Goal: Task Accomplishment & Management: Complete application form

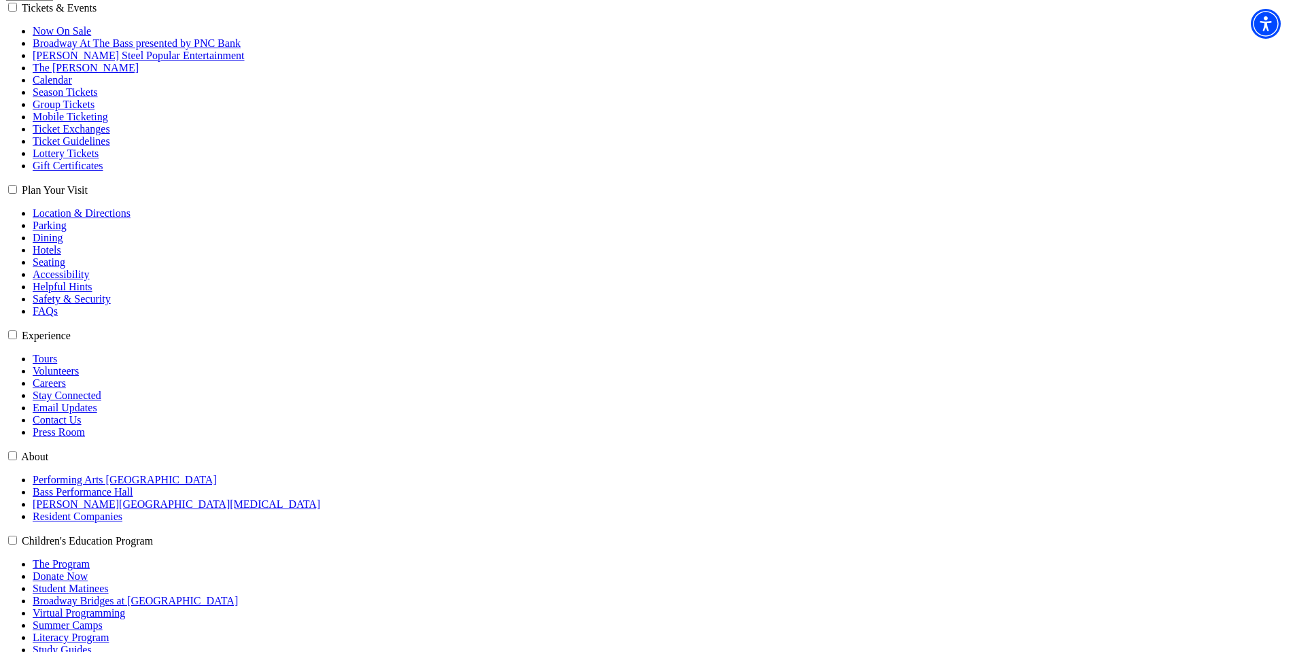
scroll to position [251, 0]
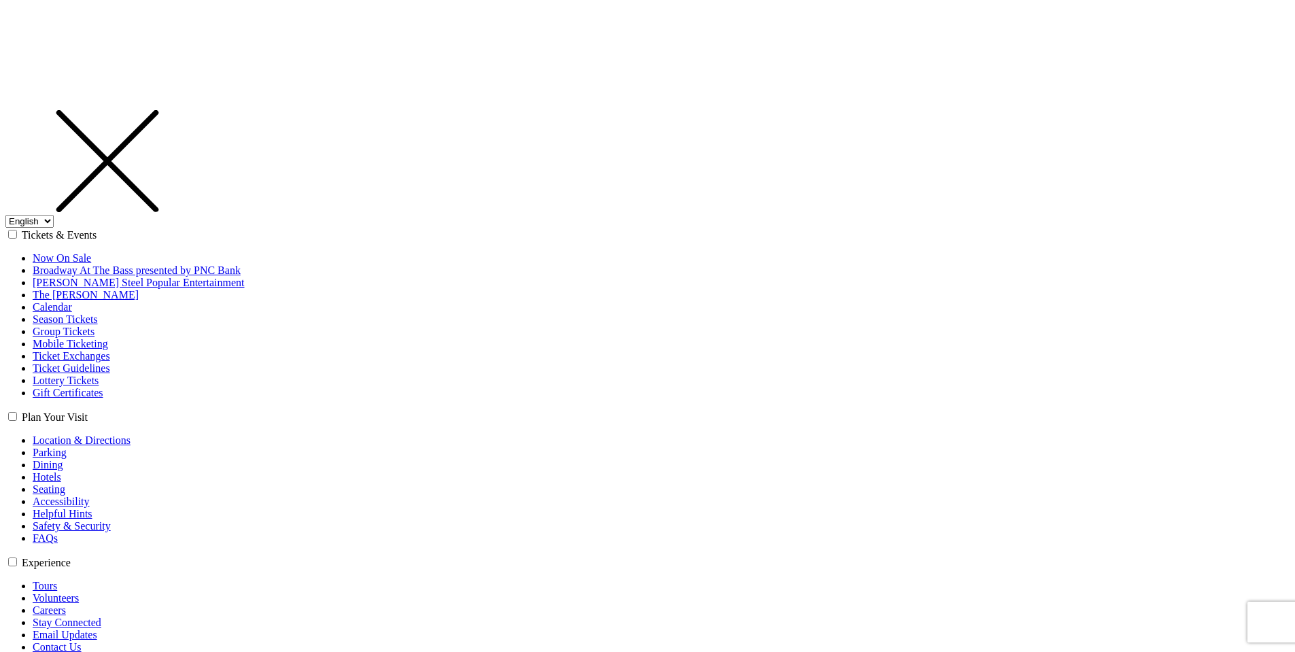
select select "1"
select select "TX"
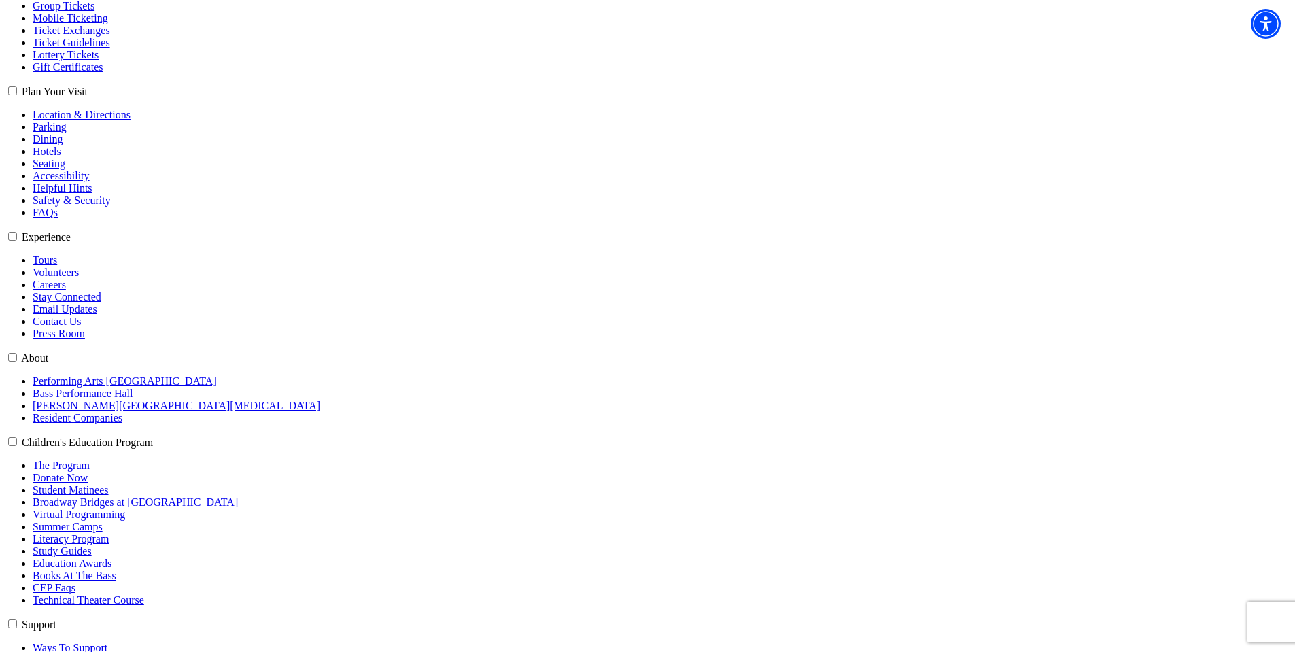
scroll to position [340, 0]
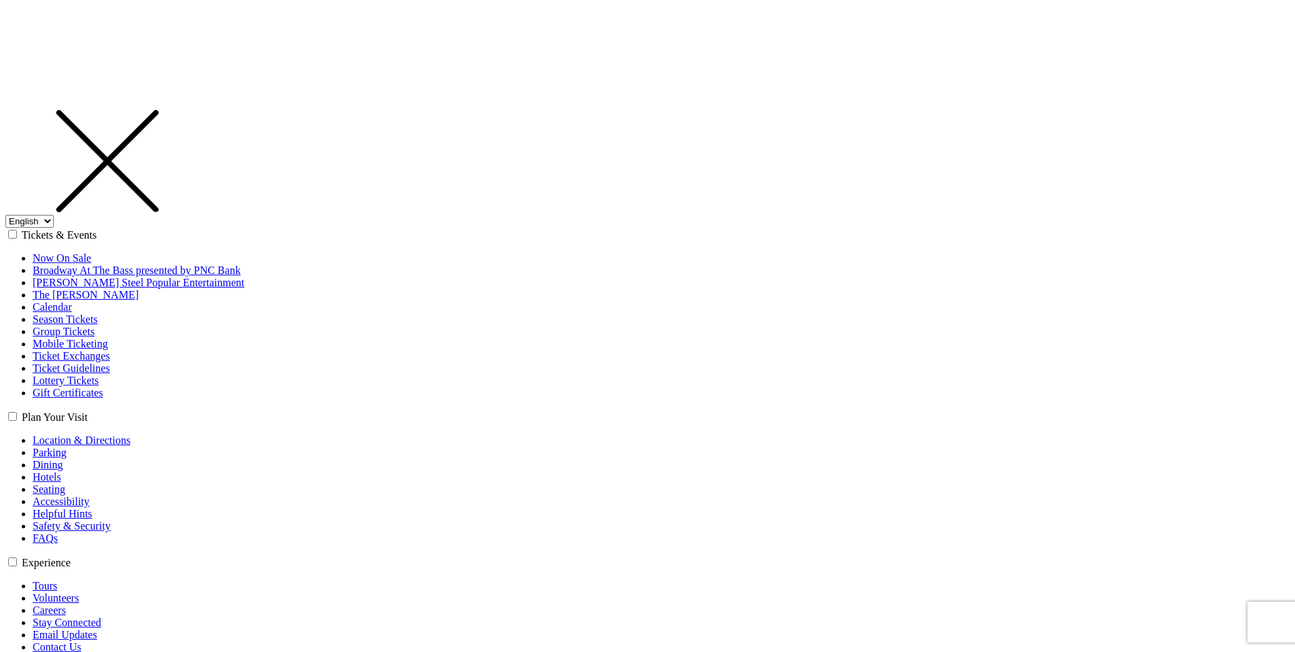
select select "1"
select select "[GEOGRAPHIC_DATA]"
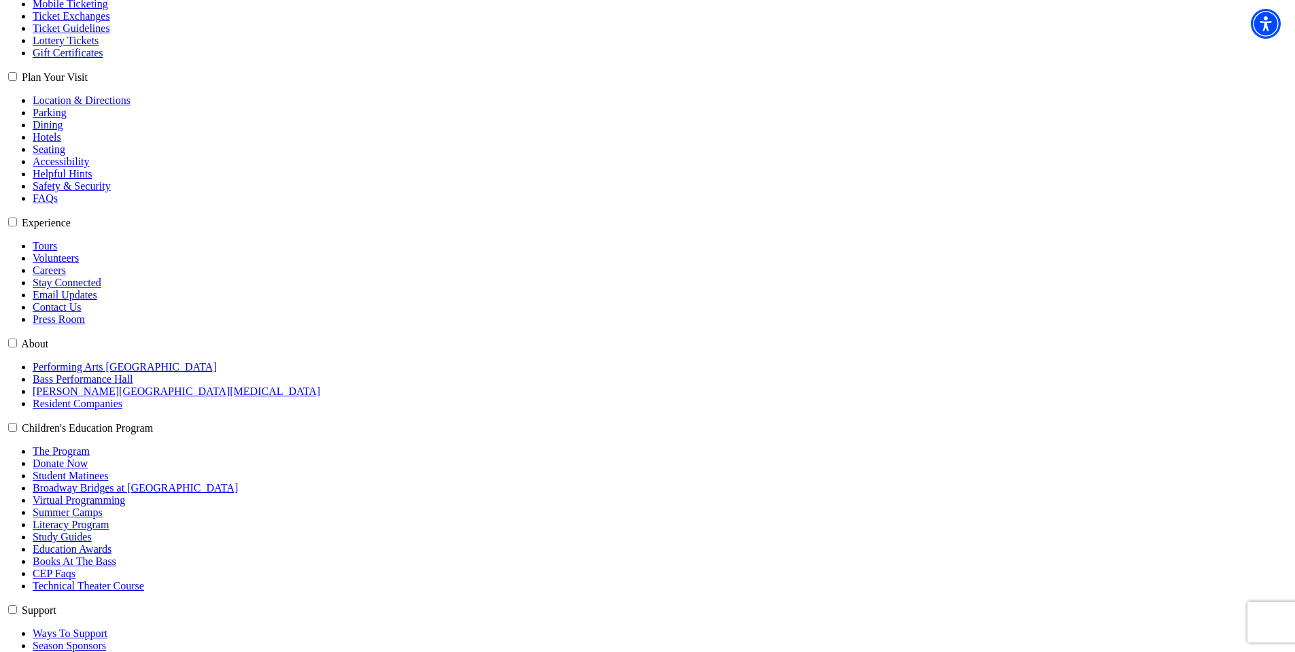
type input "cb@jixaw.com"
drag, startPoint x: 320, startPoint y: 254, endPoint x: 184, endPoint y: 252, distance: 136.0
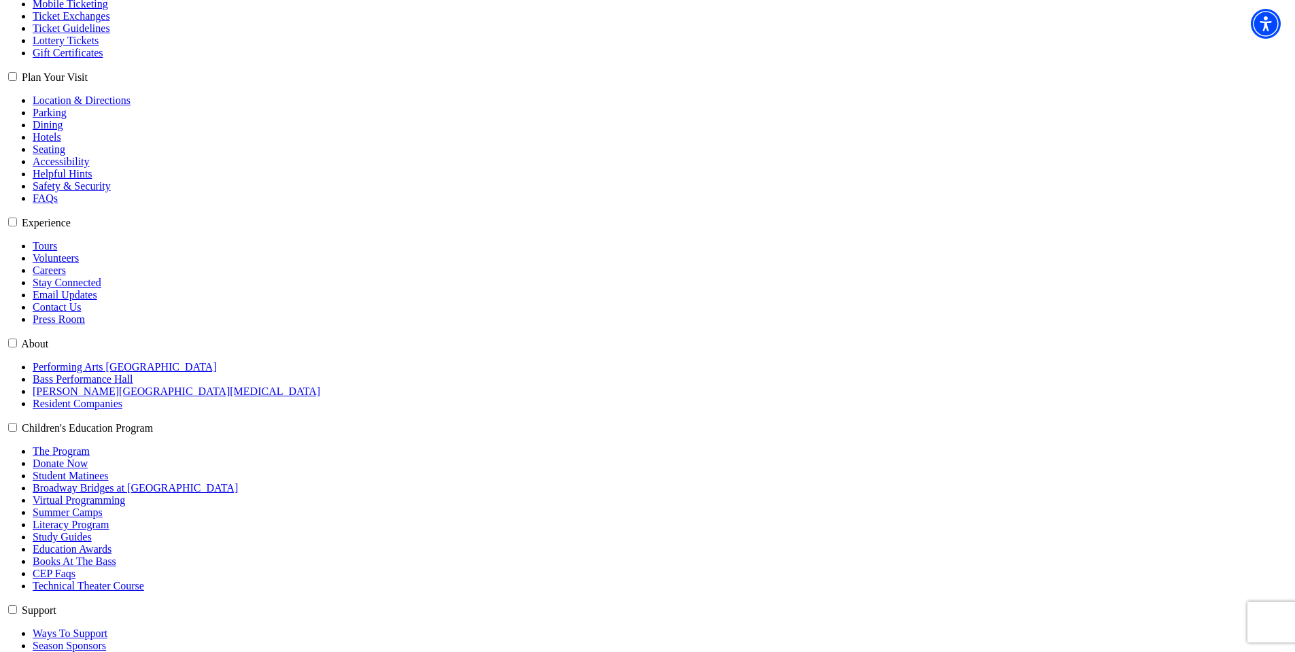
drag, startPoint x: 275, startPoint y: 471, endPoint x: 251, endPoint y: 479, distance: 25.2
type input "[PERSON_NAME]"
type input "[PERSON_NAME][EMAIL_ADDRESS][PERSON_NAME][DOMAIN_NAME]"
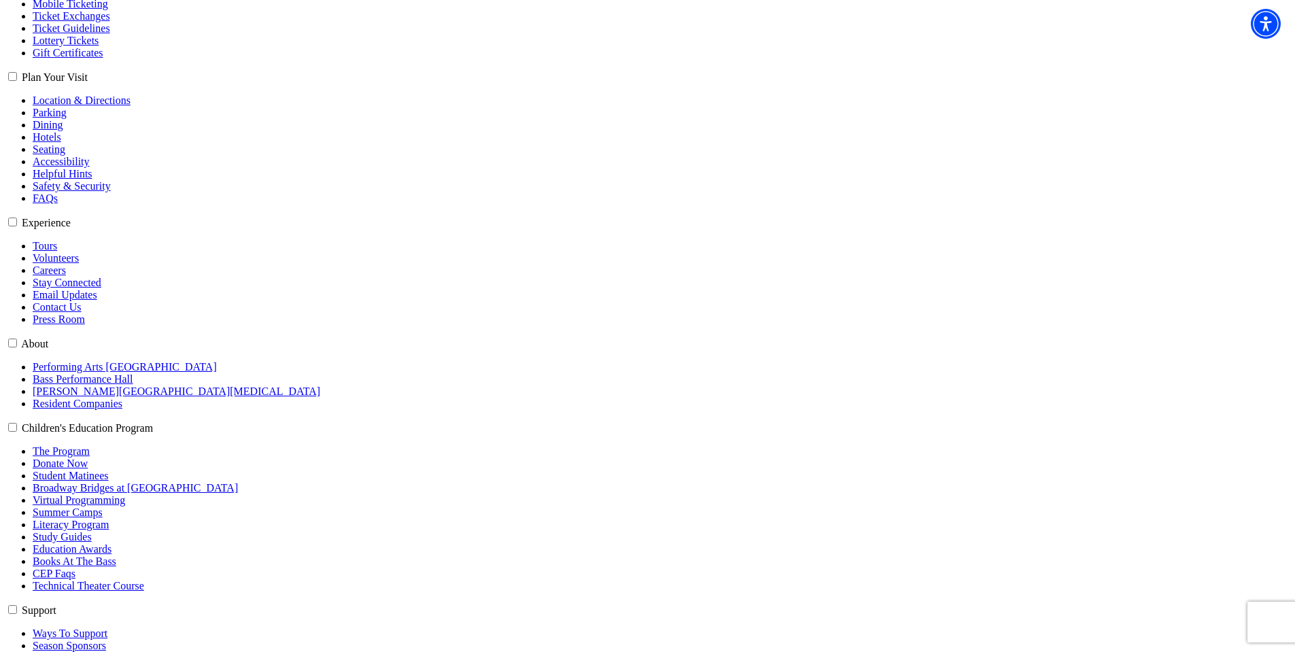
type input "[PERSON_NAME]"
type input "2508095154"
select select "32"
type input "[STREET_ADDRESS][PERSON_NAME]"
type input "B. 253"
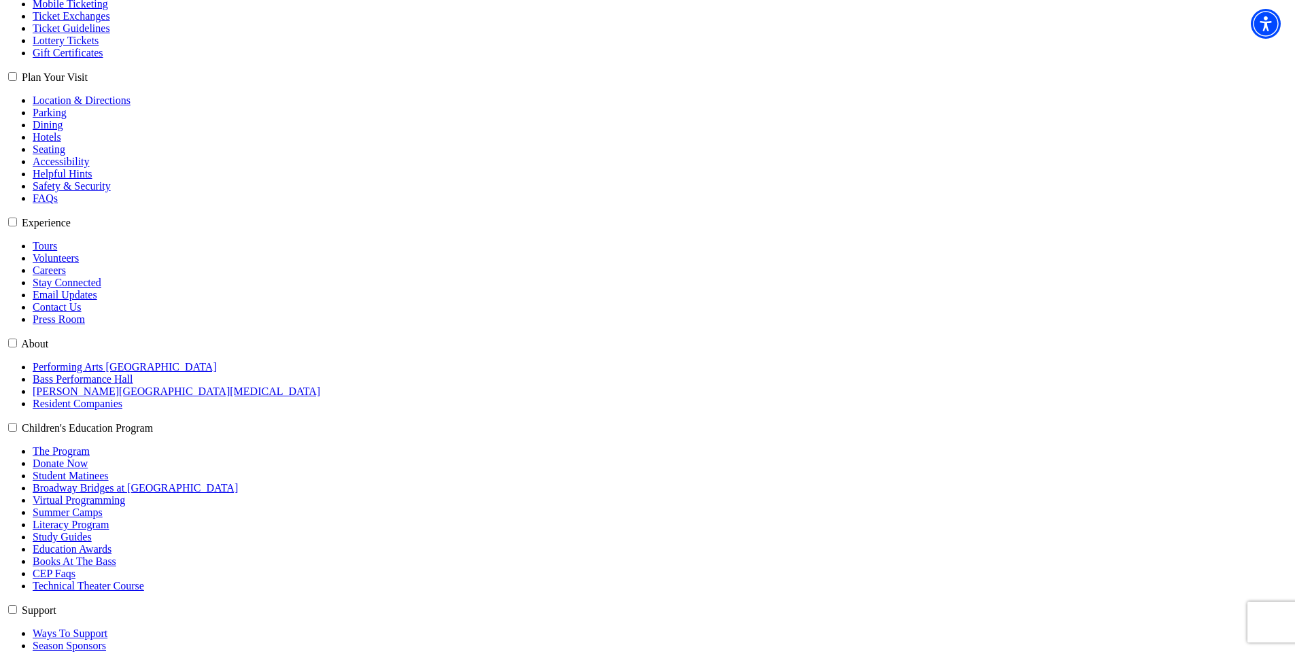
type input "Summerland"
type input "V0H 1Z0"
type input "2508095154"
select select "BC"
type input "[PHONE_NUMBER]"
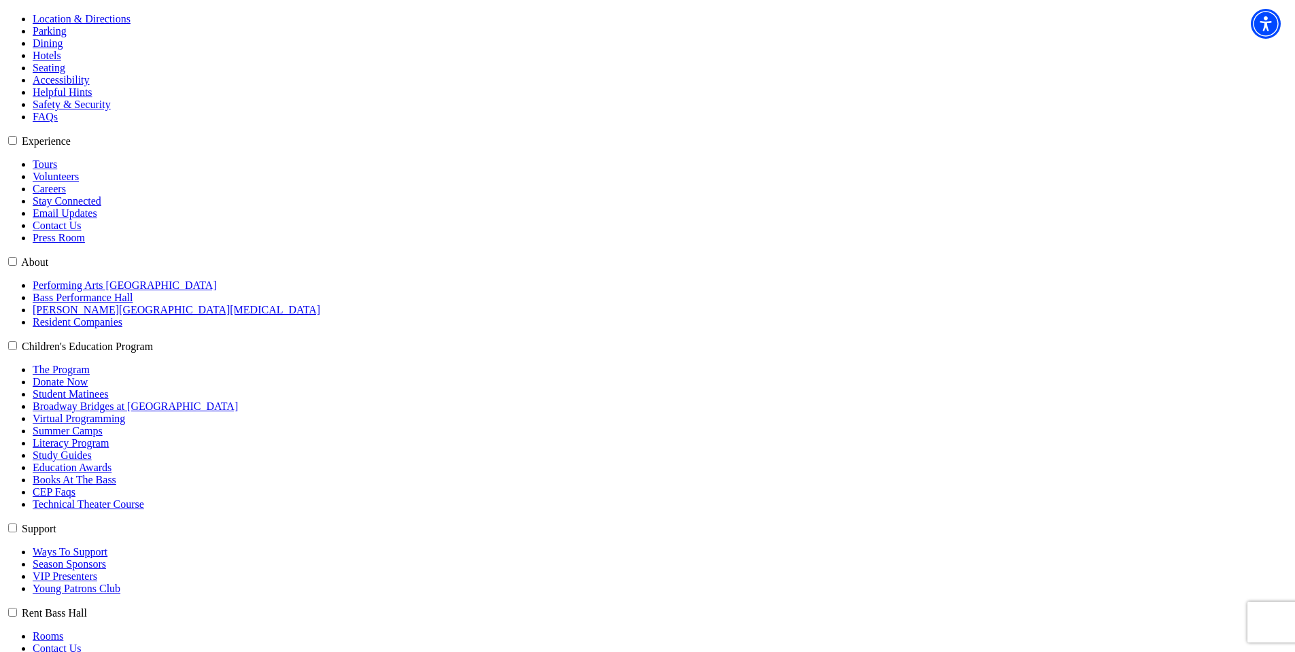
scroll to position [476, 0]
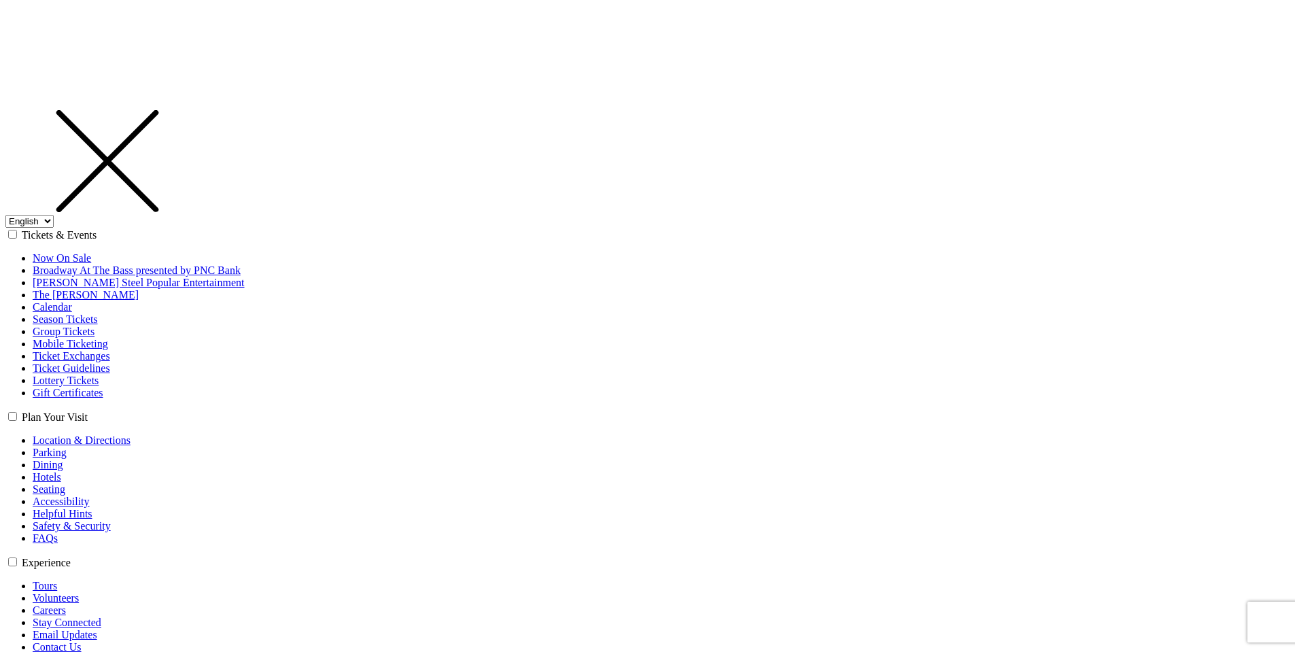
select select "1"
select select "TX"
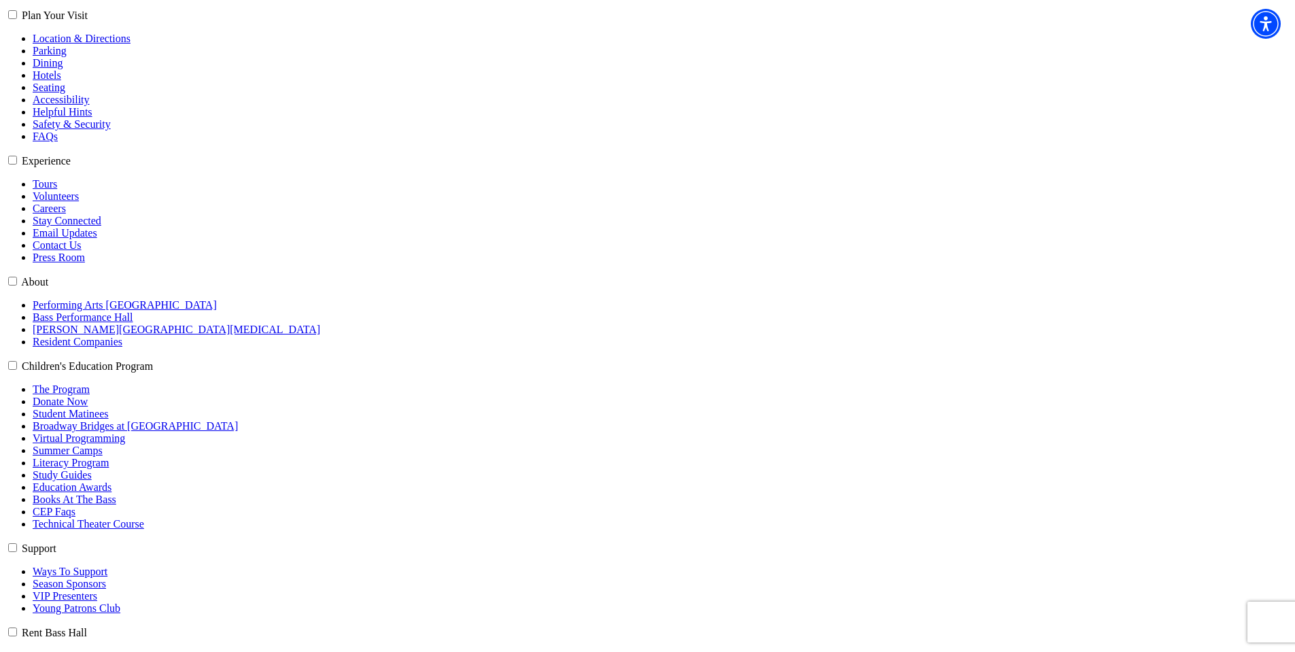
scroll to position [408, 0]
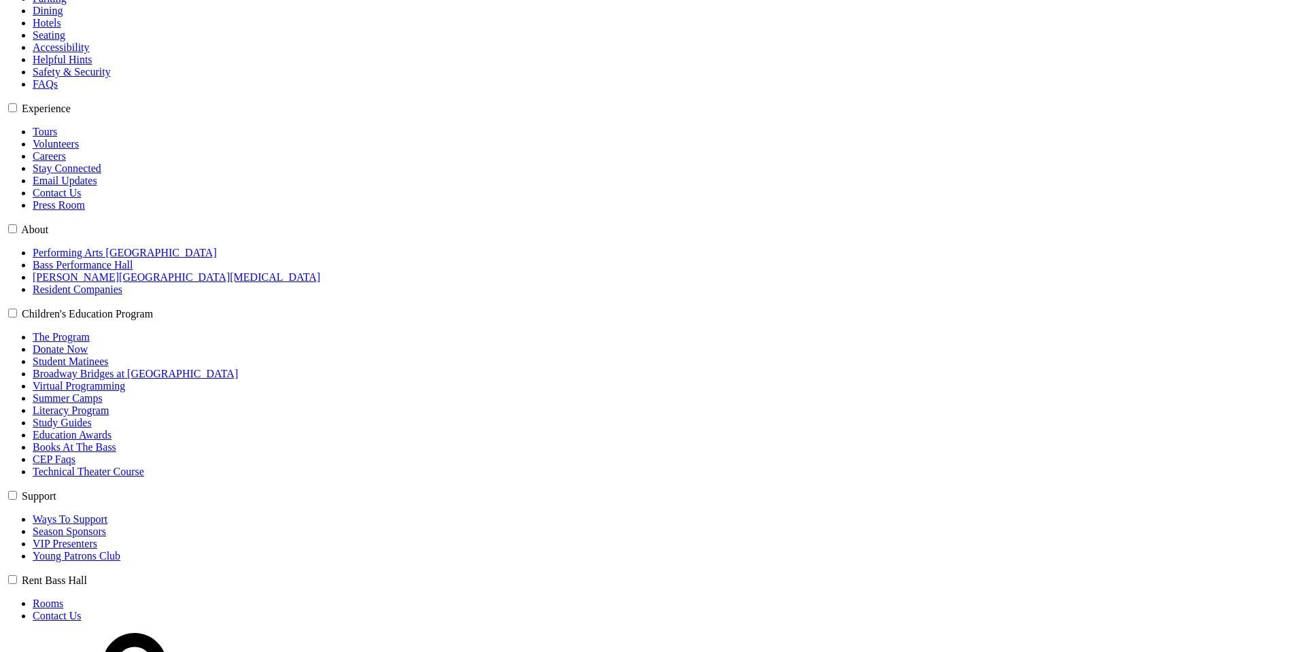
scroll to position [455, 0]
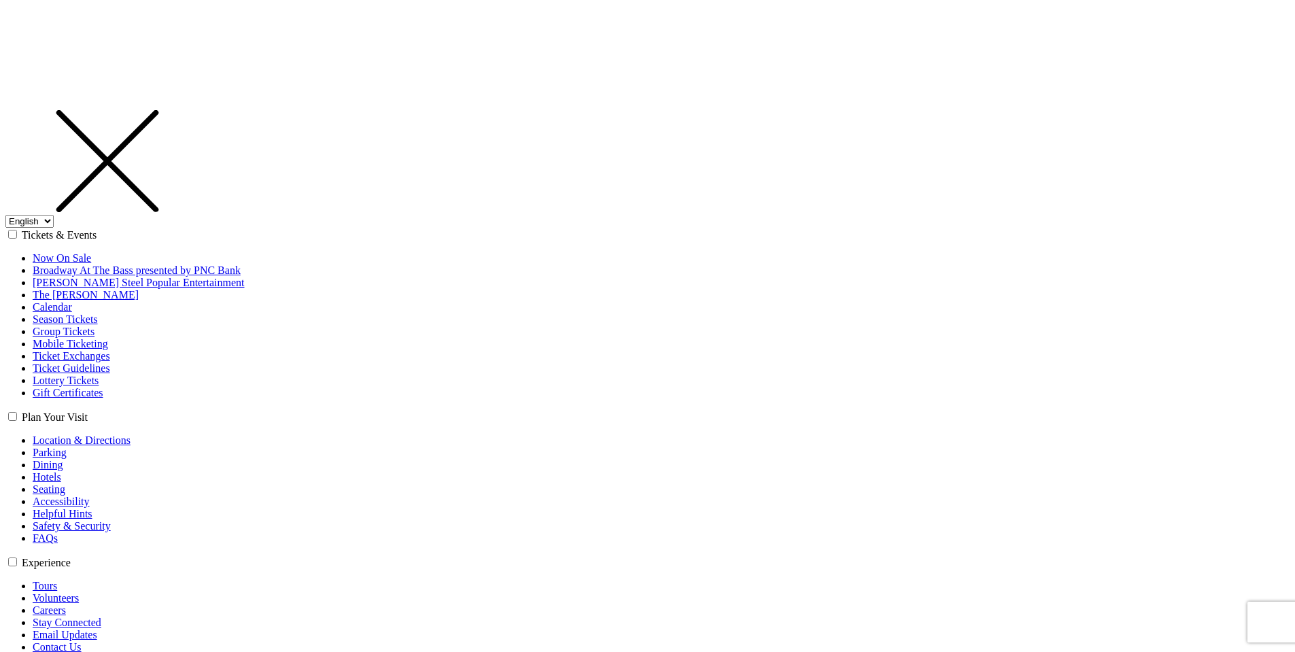
select select "1"
select select "[GEOGRAPHIC_DATA]"
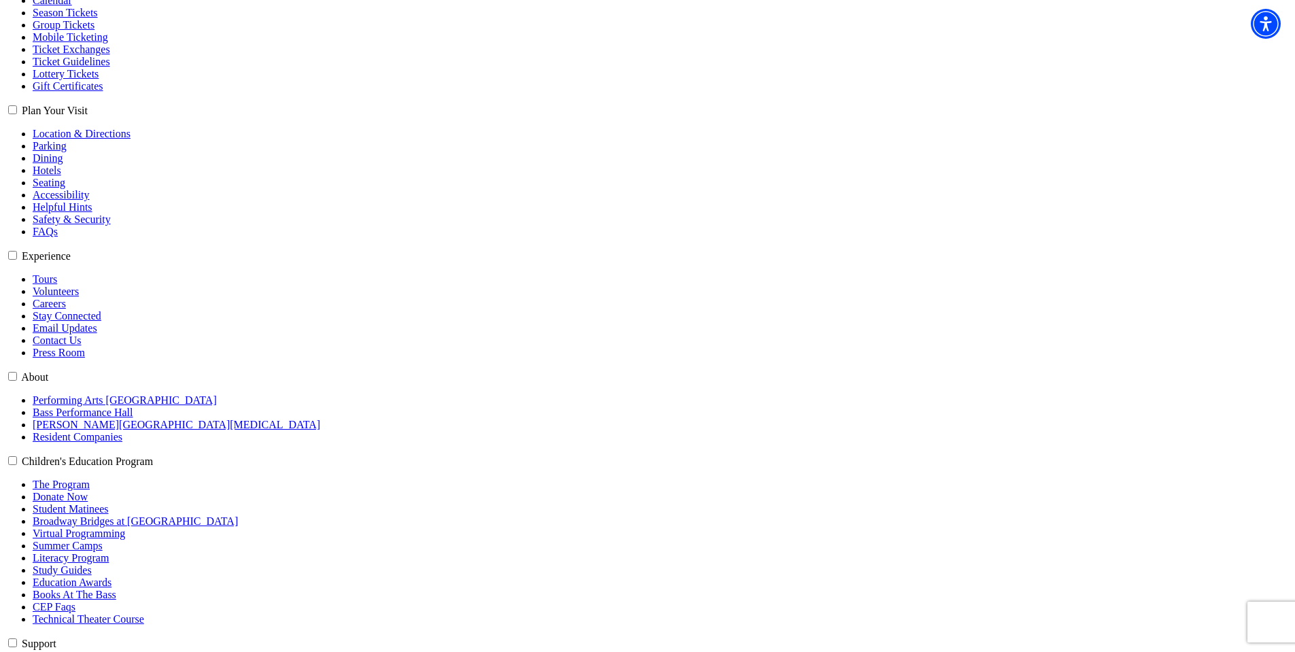
scroll to position [340, 0]
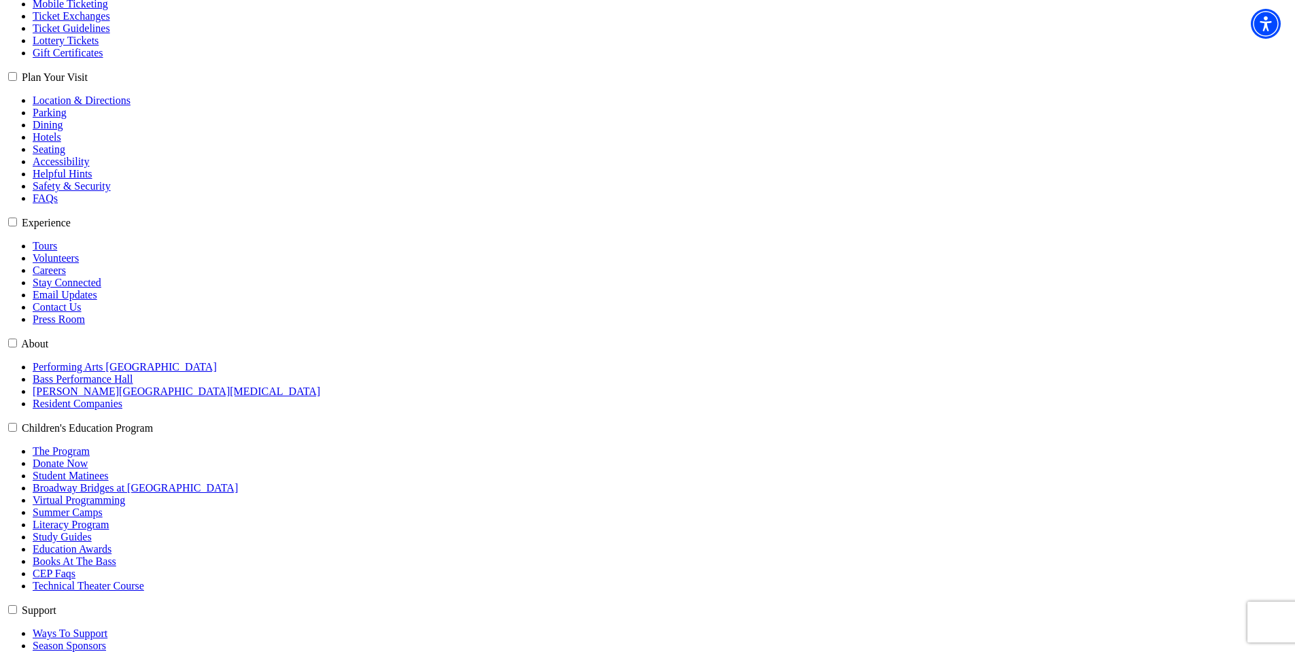
type input "cb@jixaw.com"
type input "[PERSON_NAME]"
type input "2508095154"
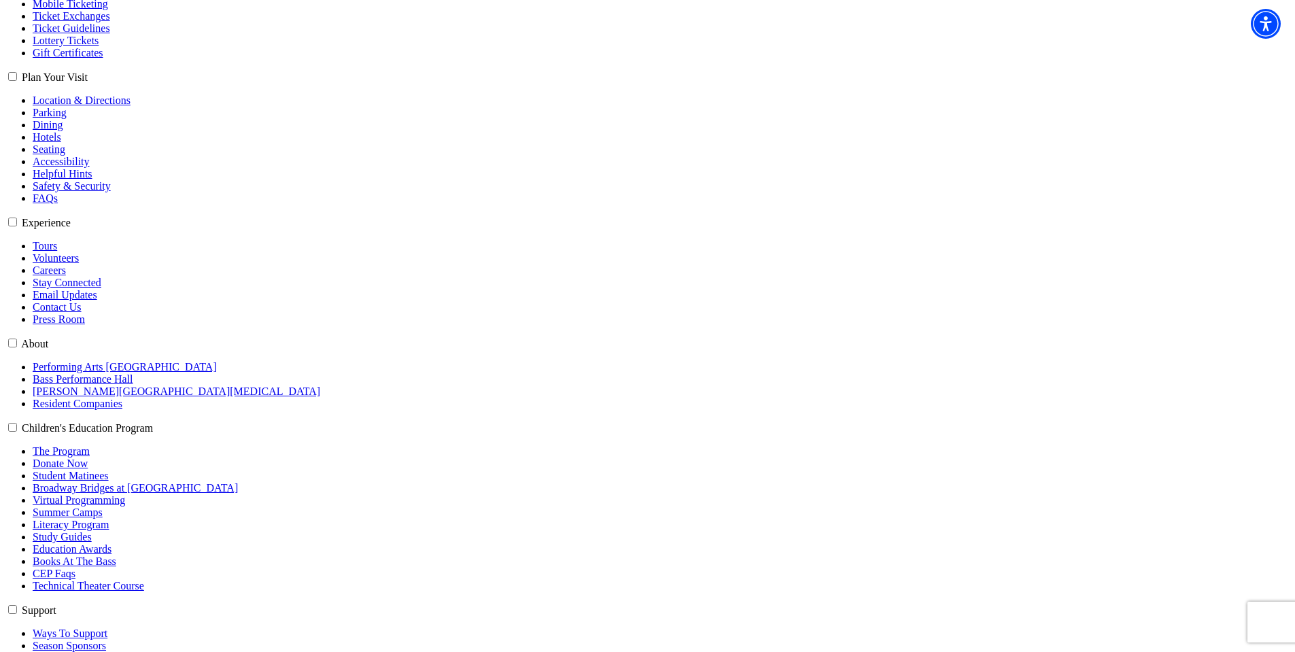
select select "32"
type input "[STREET_ADDRESS][PERSON_NAME]"
type input "B. 253"
type input "Summerland"
type input "V0H 1Z0"
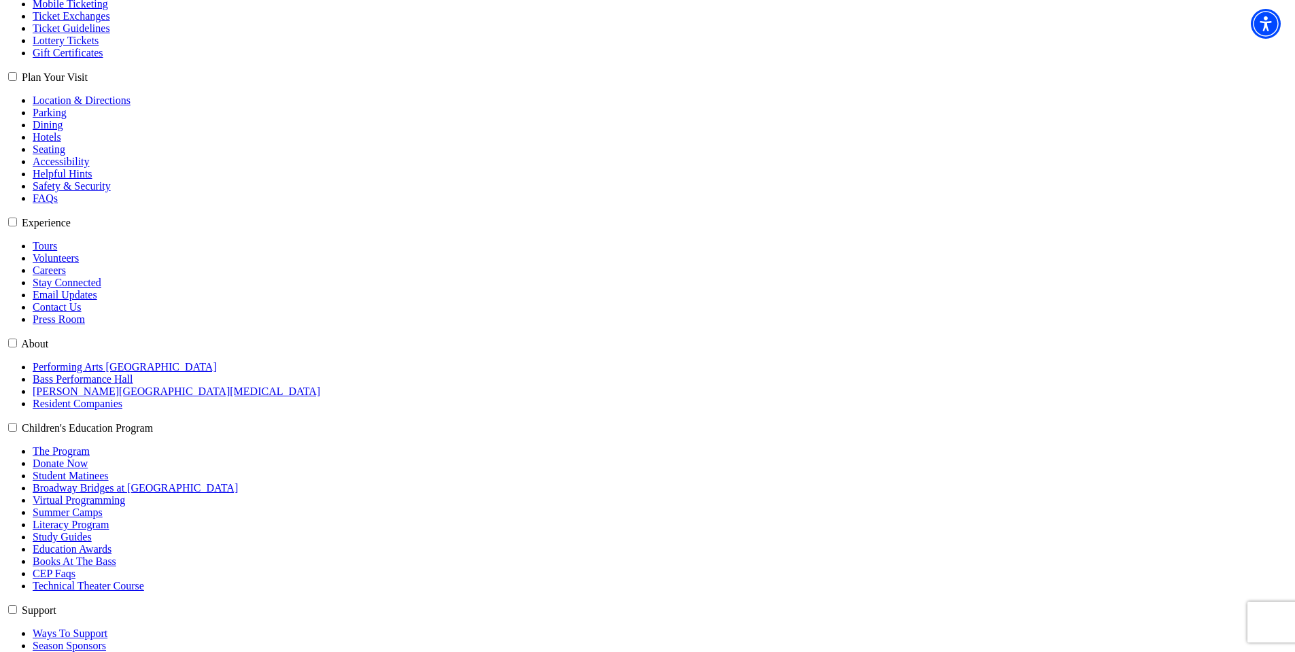
type input "2508095154"
select select "BC"
type input "[PHONE_NUMBER]"
drag, startPoint x: 344, startPoint y: 260, endPoint x: 164, endPoint y: 249, distance: 180.5
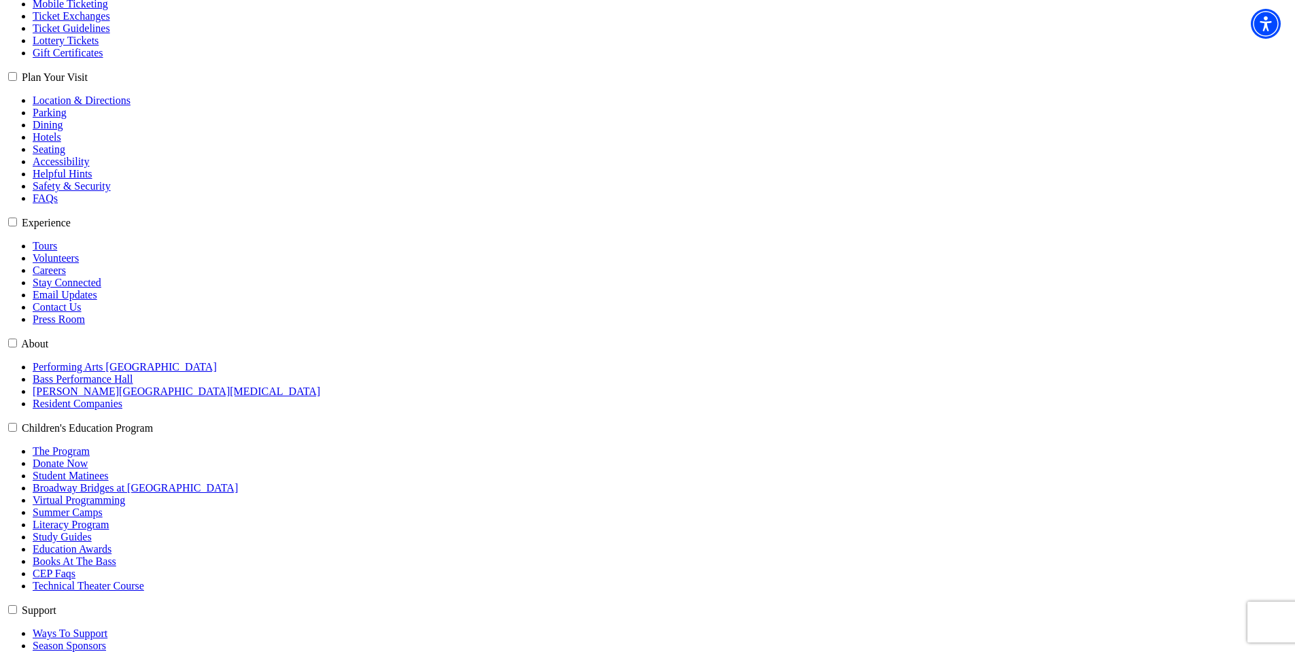
type input "[PERSON_NAME][EMAIL_ADDRESS][PERSON_NAME][DOMAIN_NAME]"
type input "[PHONE_NUMBER]"
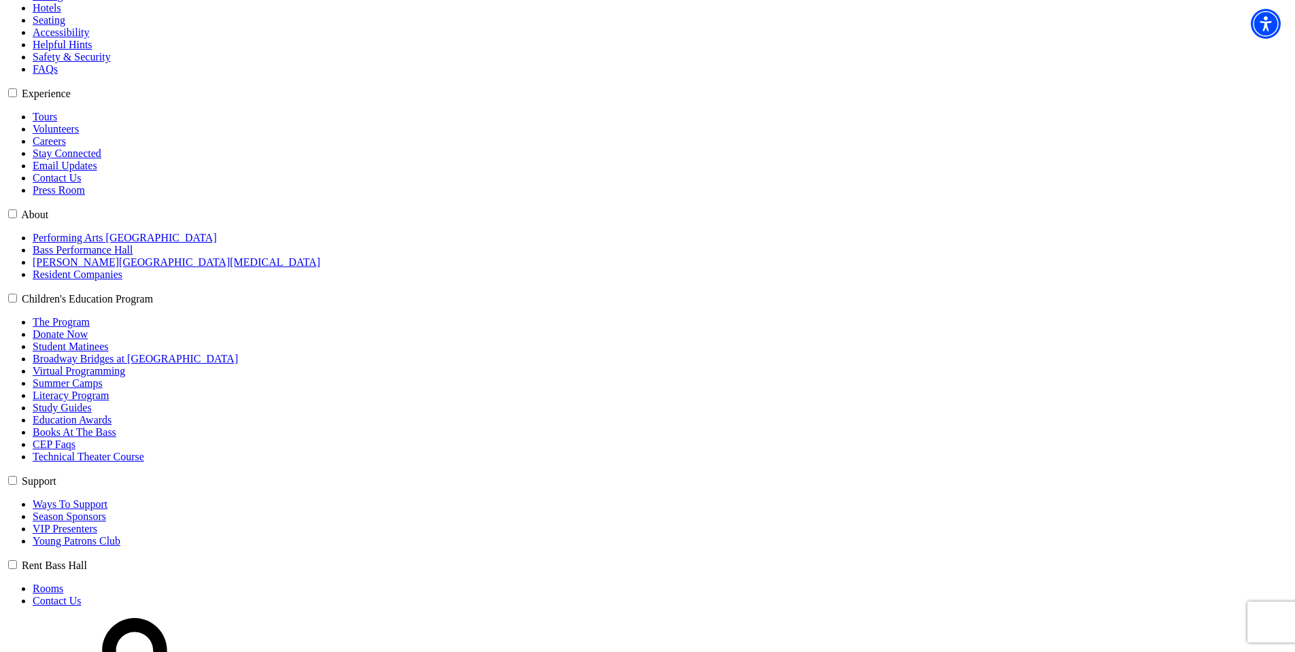
scroll to position [476, 0]
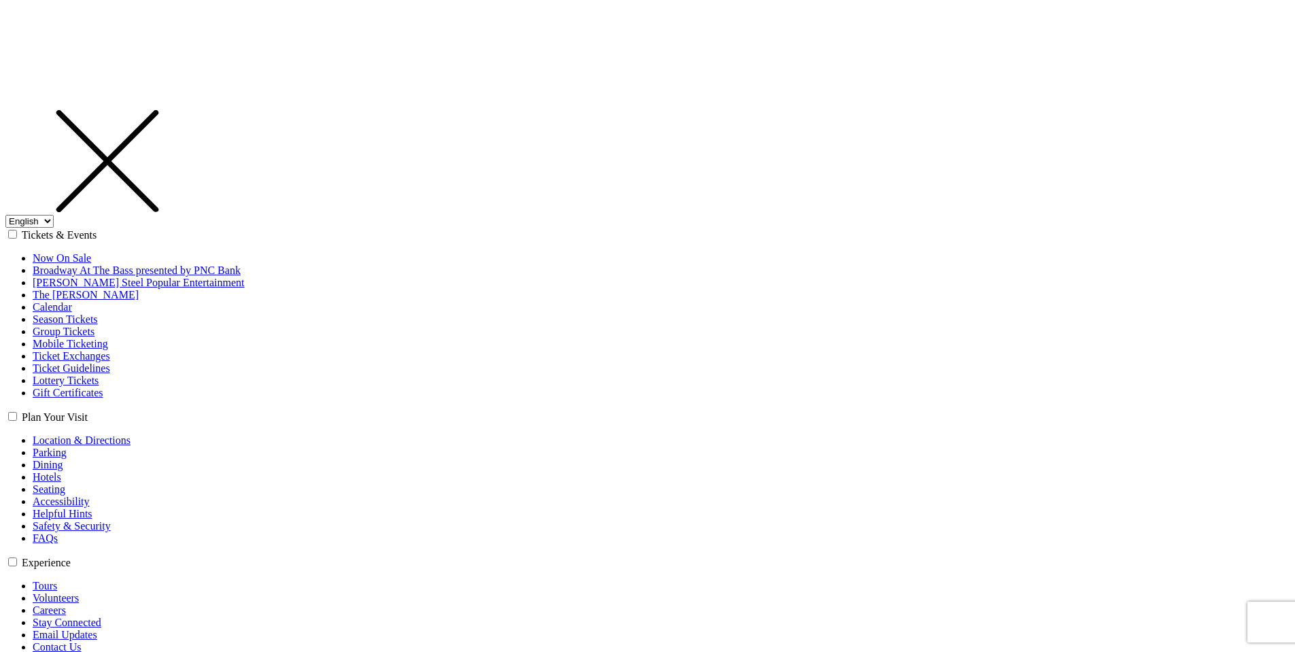
select select "1"
select select "[GEOGRAPHIC_DATA]"
